Goal: Find specific page/section: Find specific page/section

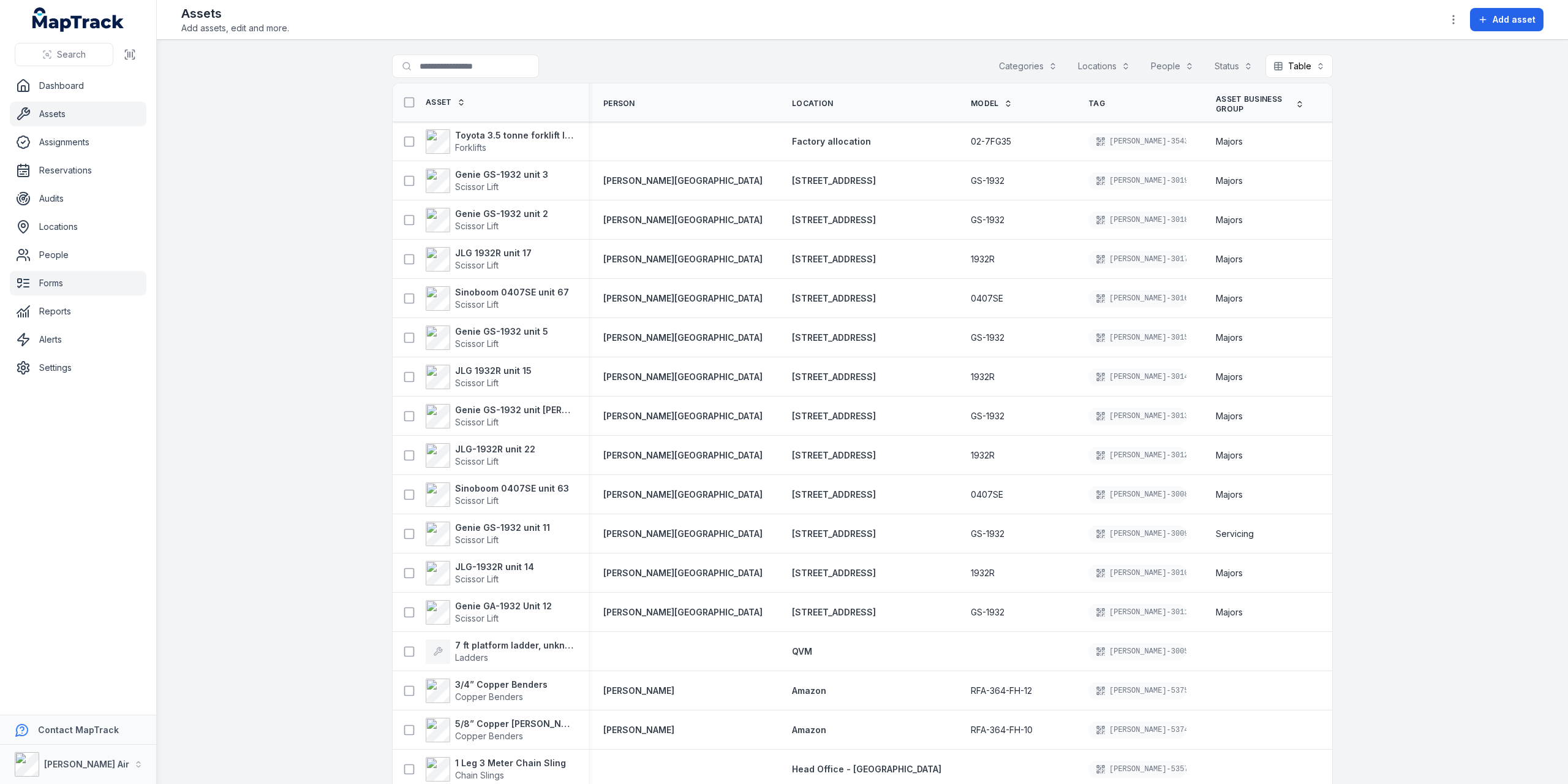
click at [63, 287] on link "Forms" at bounding box center [78, 282] width 137 height 25
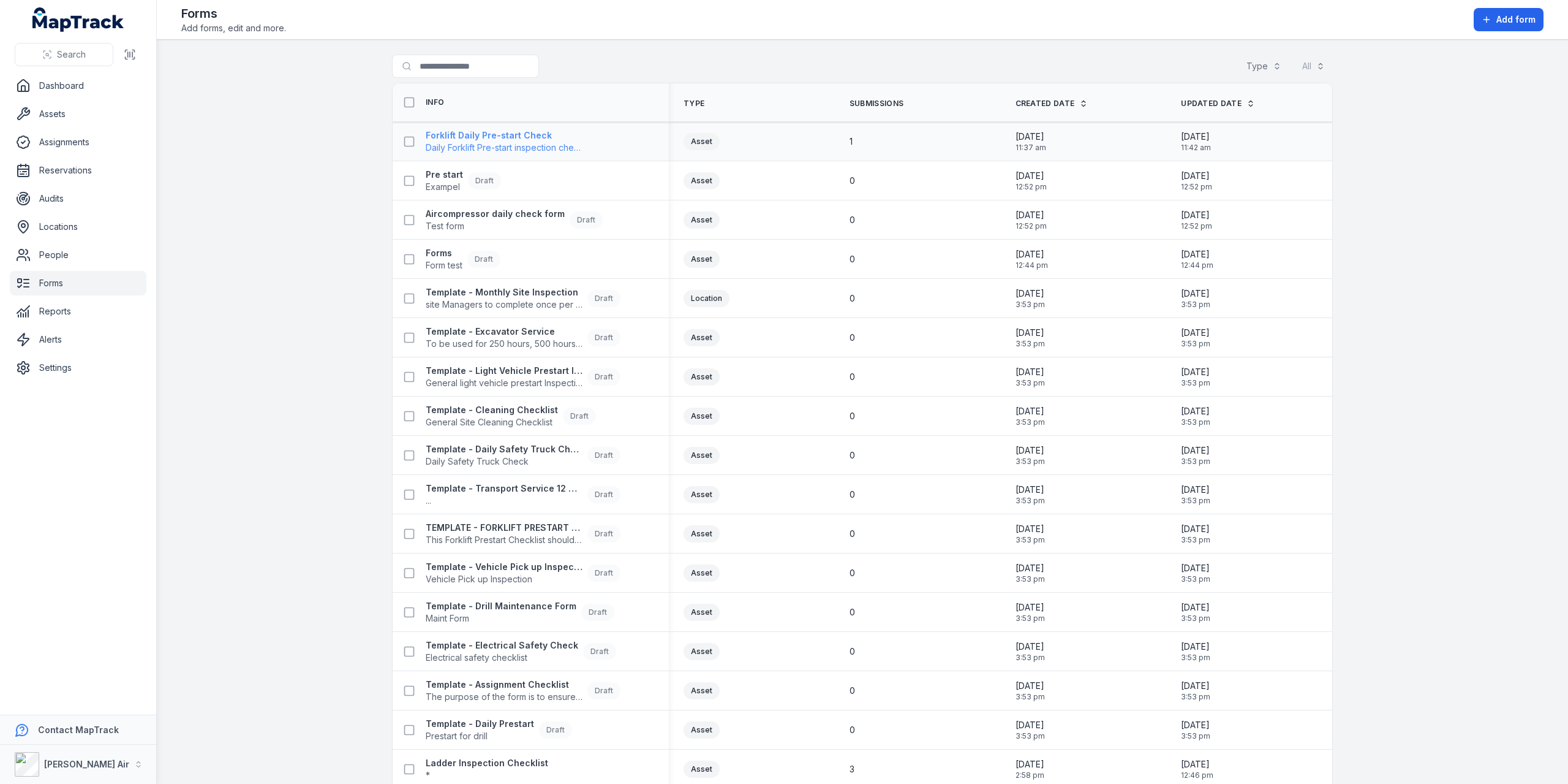
click at [494, 142] on span "Daily Forklift Pre-start inspection check" at bounding box center [504, 148] width 157 height 12
click at [543, 139] on strong "Forklift Daily Pre-start Check" at bounding box center [504, 136] width 157 height 12
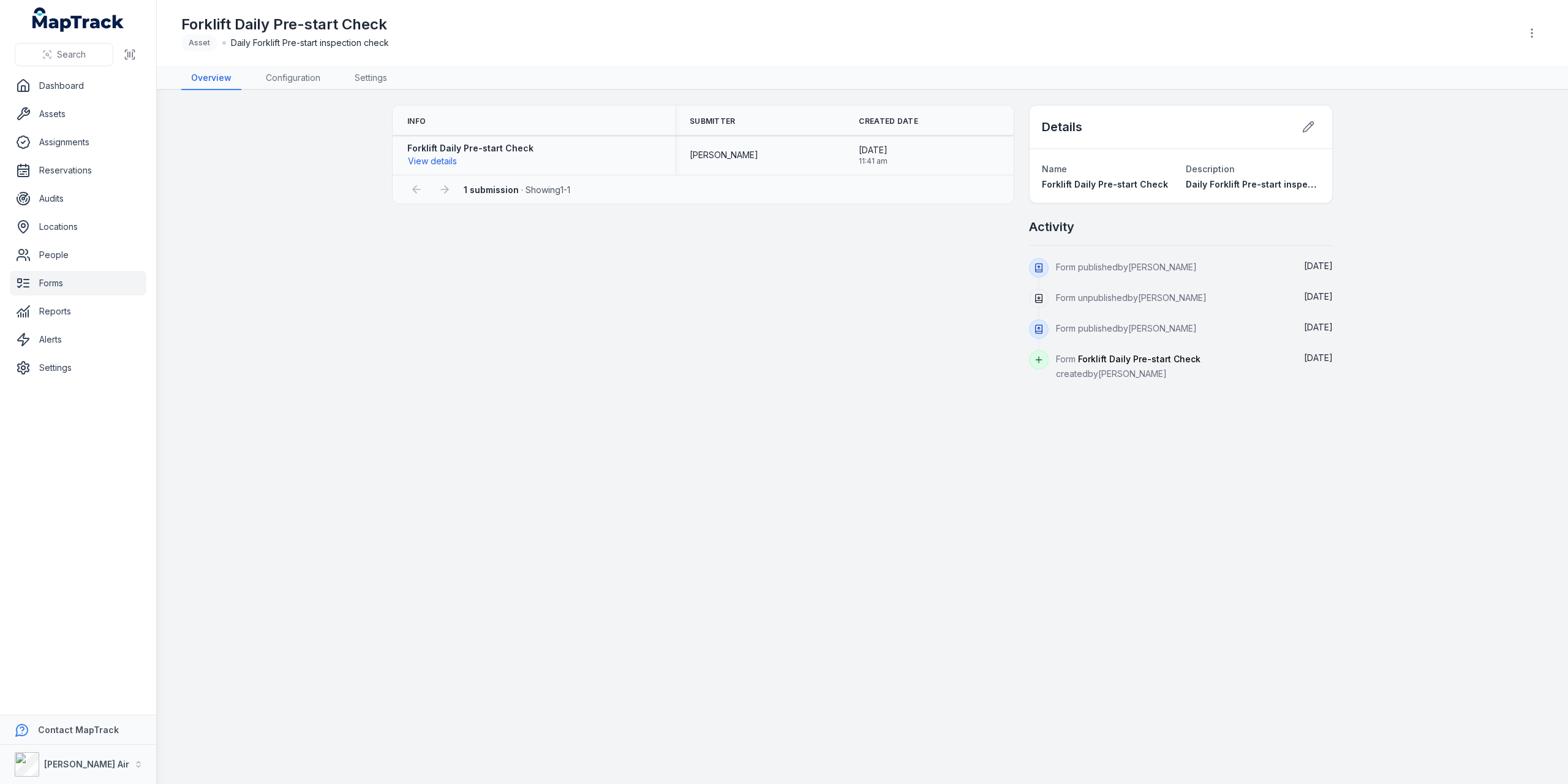
click at [445, 152] on strong "Forklift Daily Pre-start Check" at bounding box center [470, 148] width 126 height 12
click at [441, 159] on button "View details" at bounding box center [432, 162] width 51 height 14
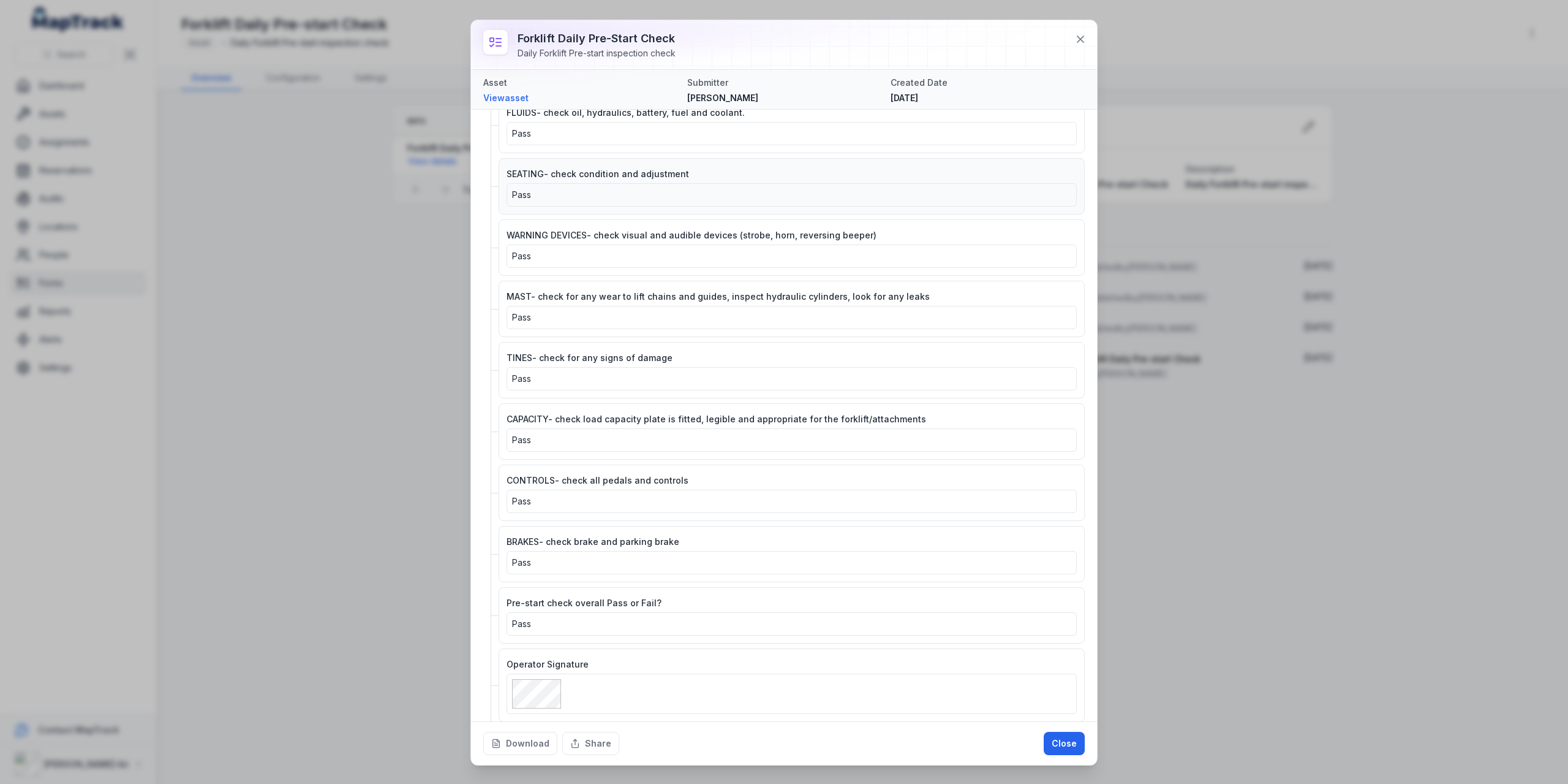
scroll to position [118, 0]
click at [1088, 29] on div at bounding box center [784, 44] width 626 height 49
click at [1085, 34] on icon at bounding box center [1081, 39] width 12 height 12
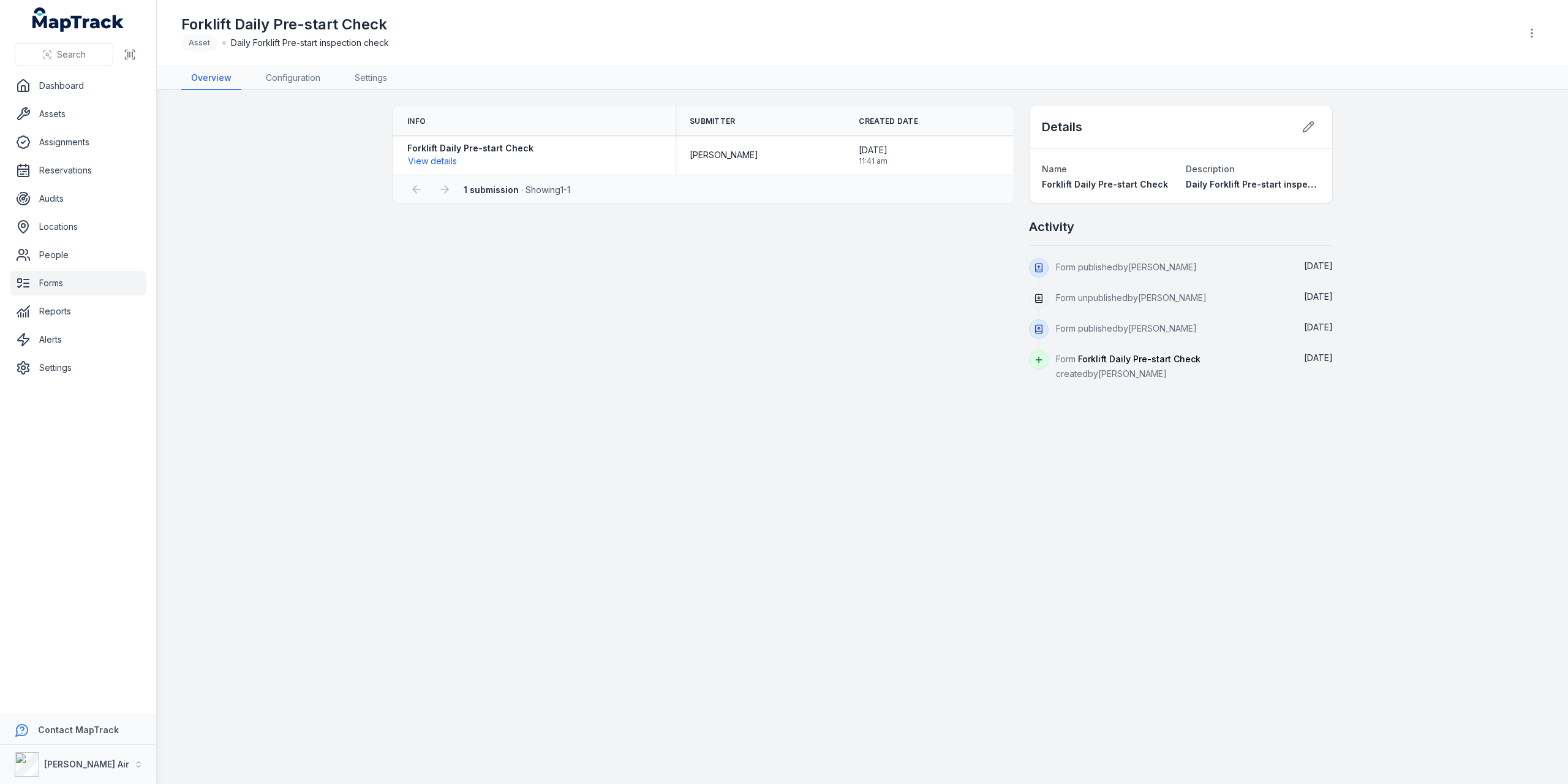
click at [1253, 187] on span "Daily Forklift Pre-start inspection check" at bounding box center [1272, 184] width 173 height 11
click at [1190, 174] on dt "Description" at bounding box center [1252, 168] width 134 height 15
click at [1307, 125] on icon at bounding box center [1308, 127] width 11 height 11
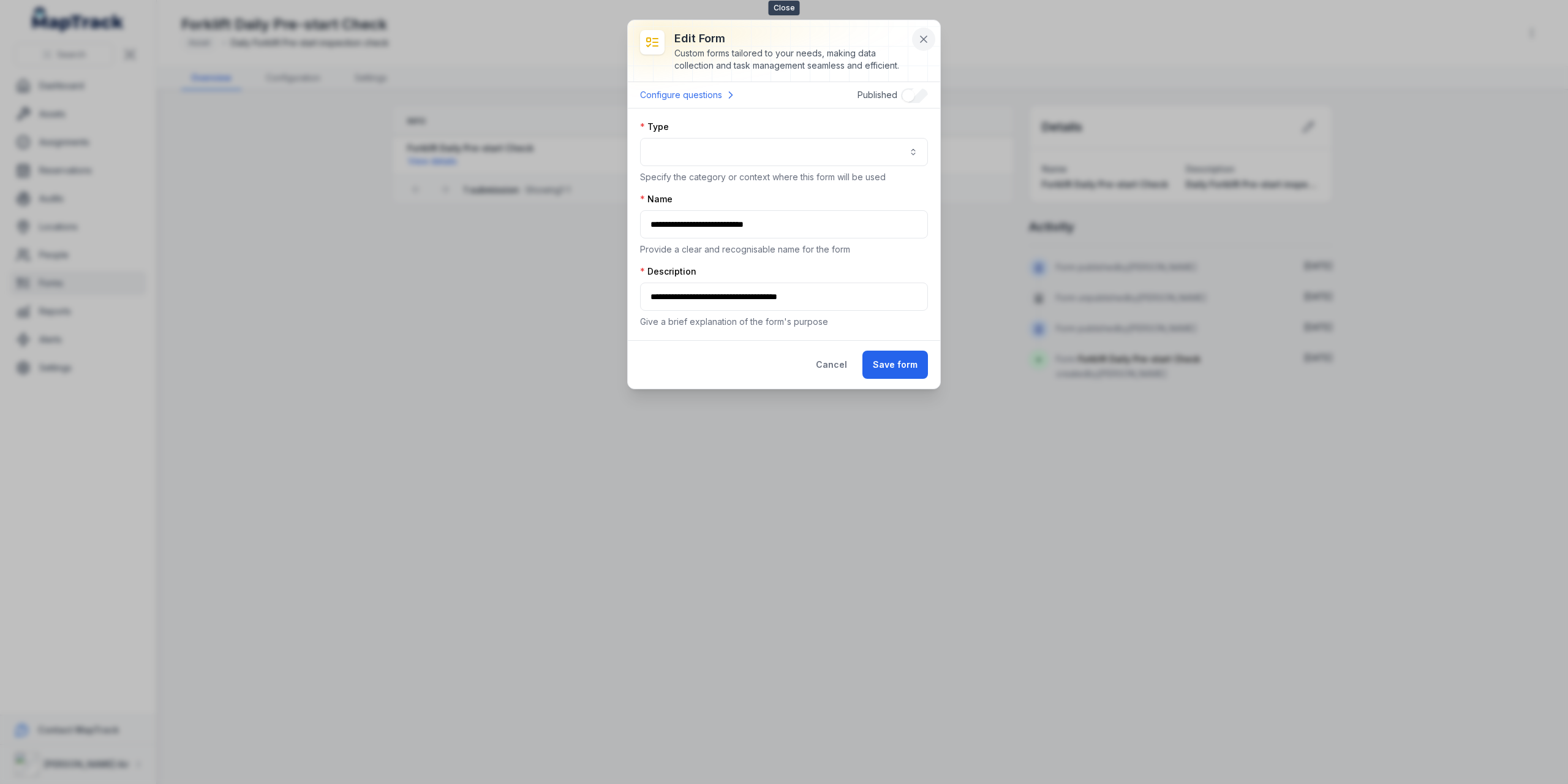
click at [932, 33] on button at bounding box center [924, 40] width 24 height 24
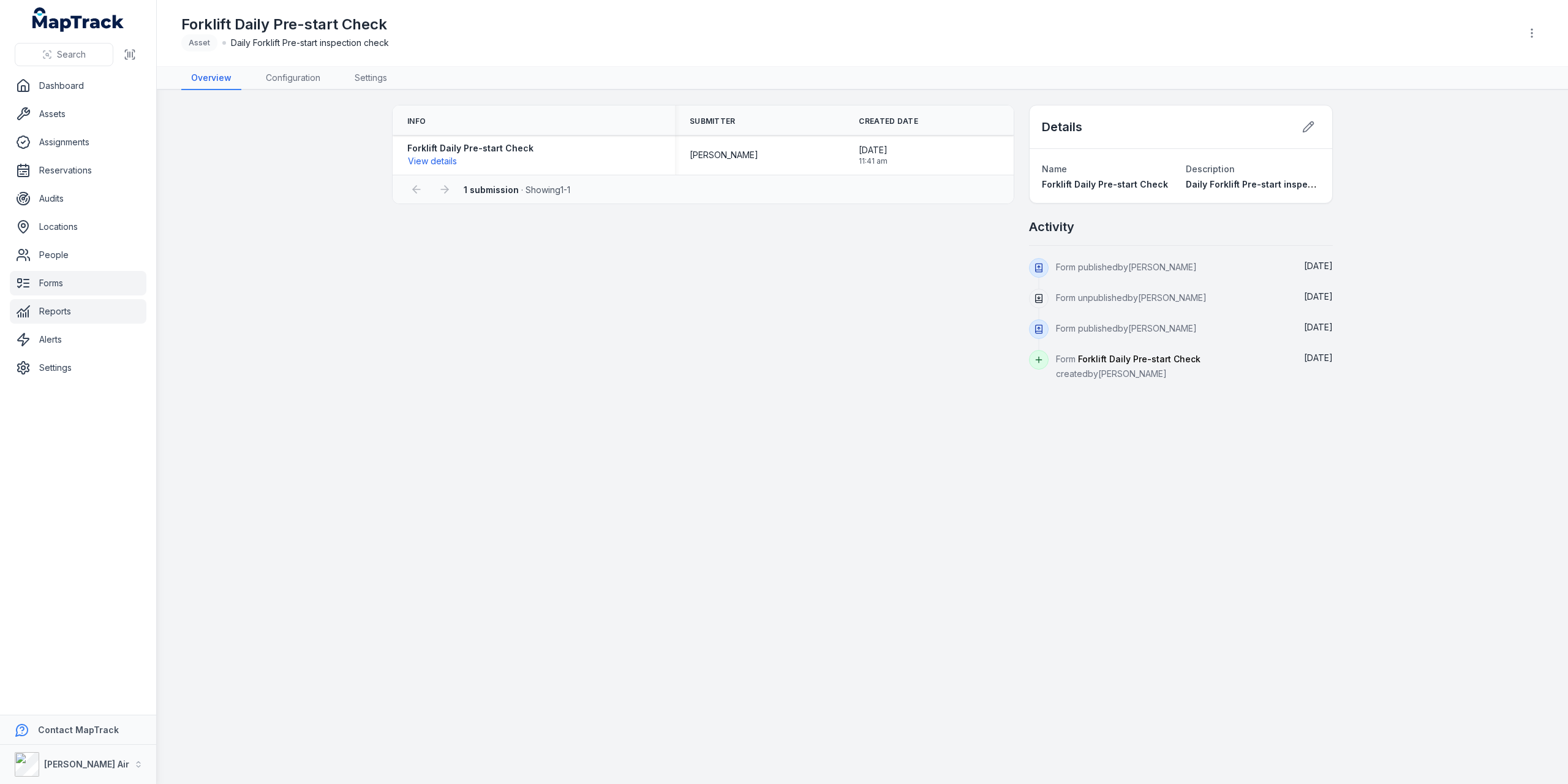
click at [87, 314] on link "Reports" at bounding box center [78, 311] width 137 height 25
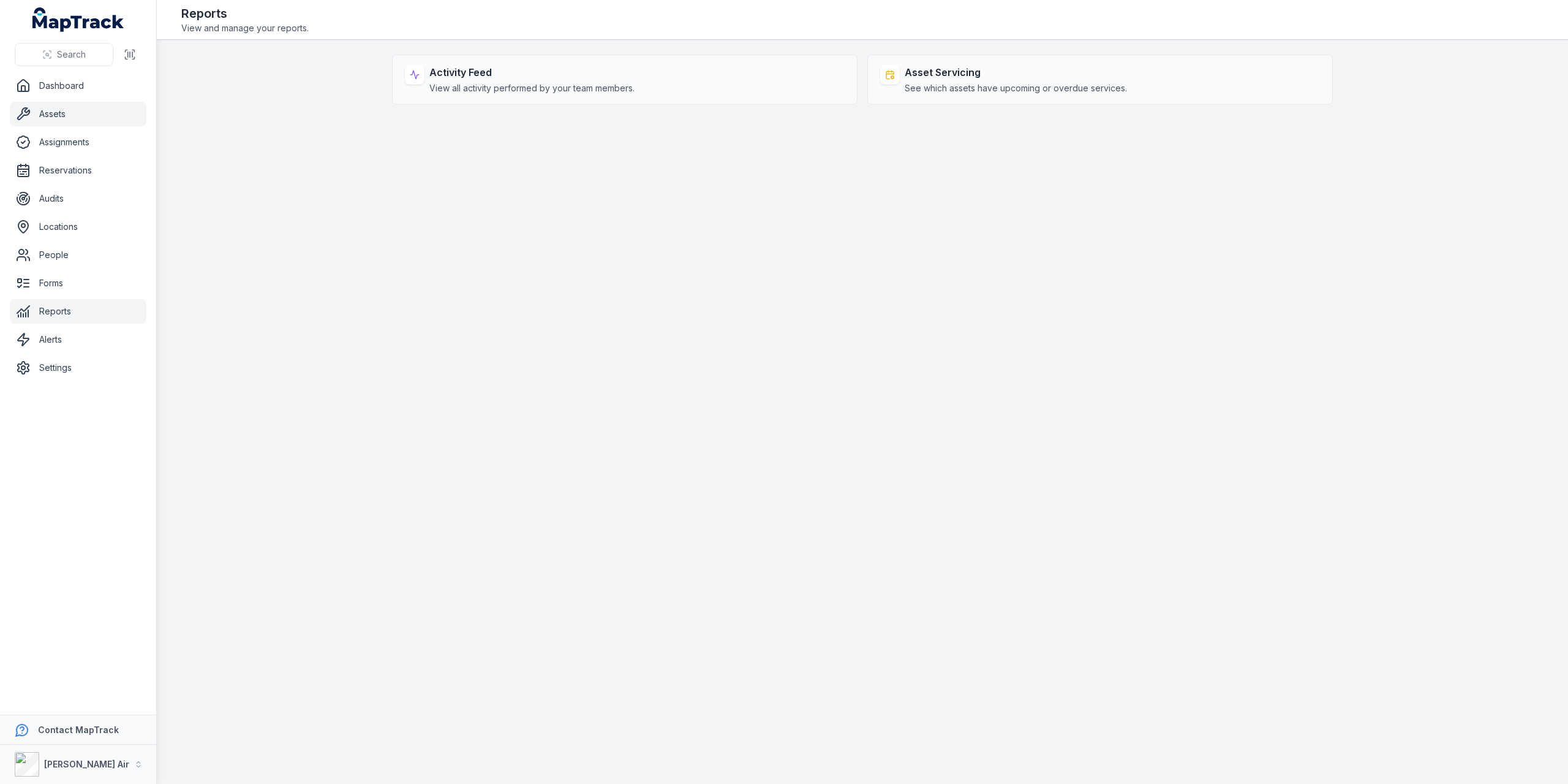
click at [60, 122] on link "Assets" at bounding box center [78, 114] width 137 height 25
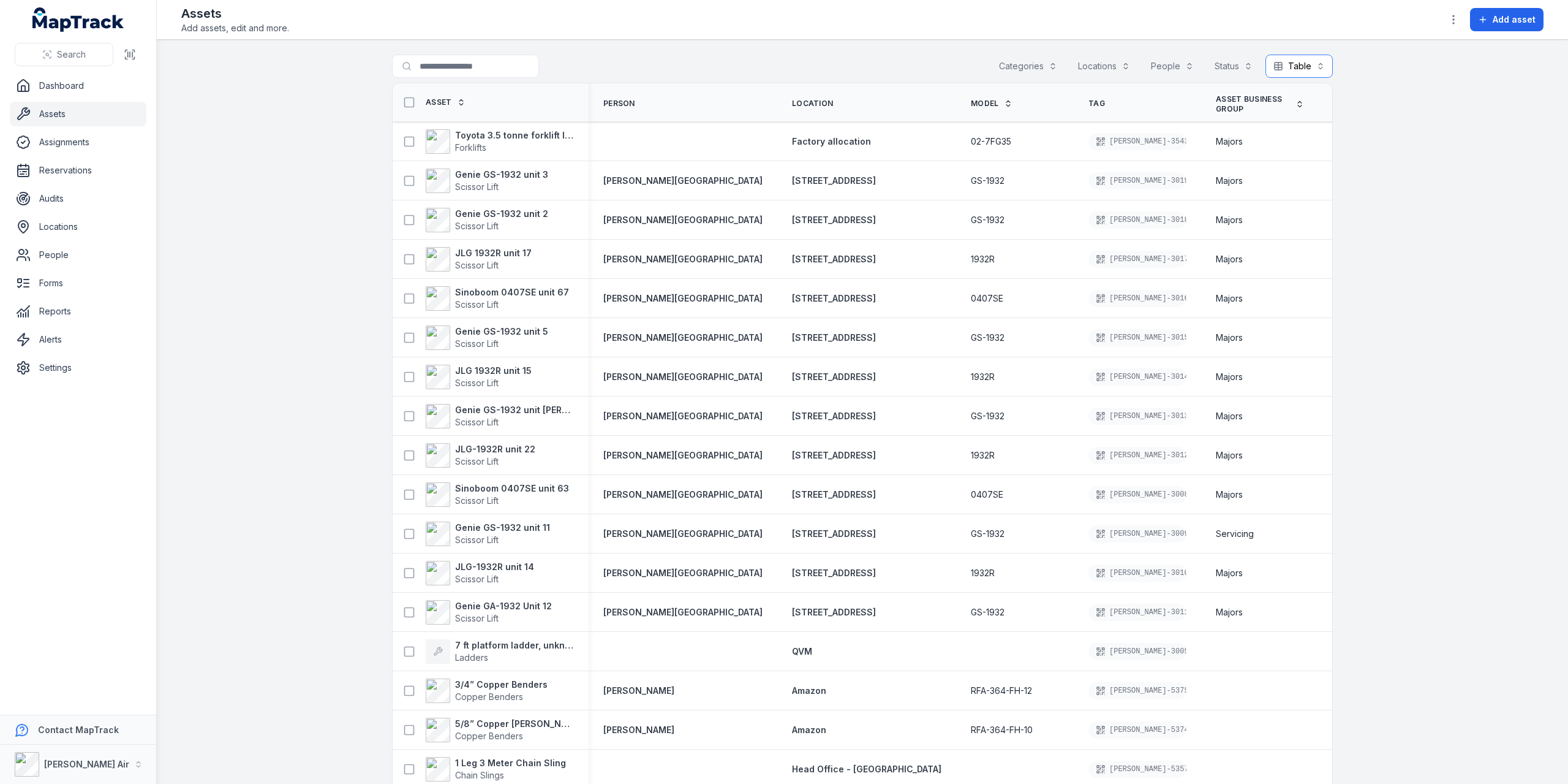
click at [1289, 63] on button "Table *****" at bounding box center [1300, 66] width 67 height 24
click at [1452, 15] on icon "button" at bounding box center [1453, 20] width 12 height 12
click at [1393, 112] on div "Edit asset fields" at bounding box center [1394, 106] width 138 height 22
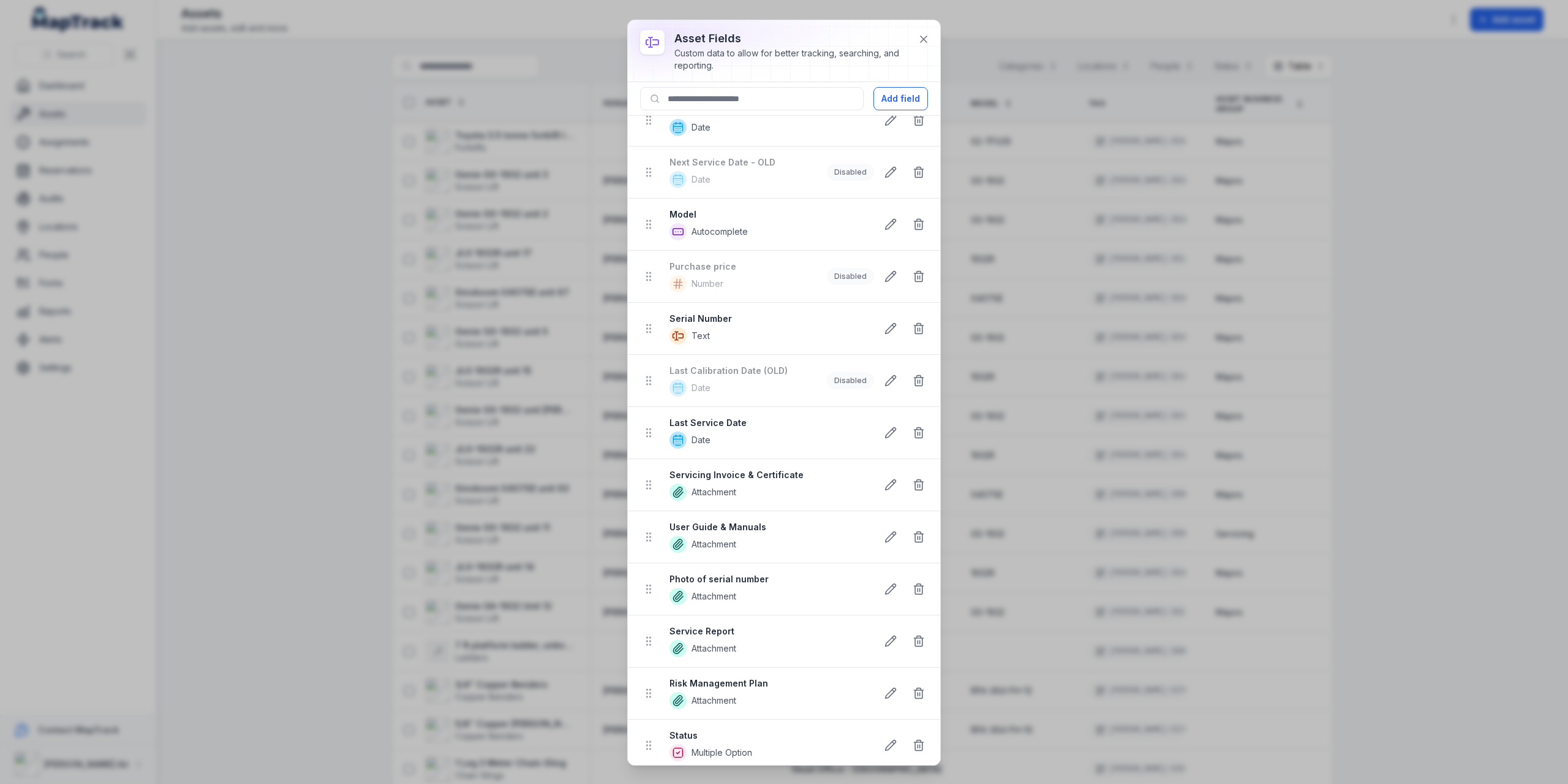
scroll to position [123, 0]
click at [934, 34] on button at bounding box center [924, 40] width 24 height 24
